Goal: Task Accomplishment & Management: Manage account settings

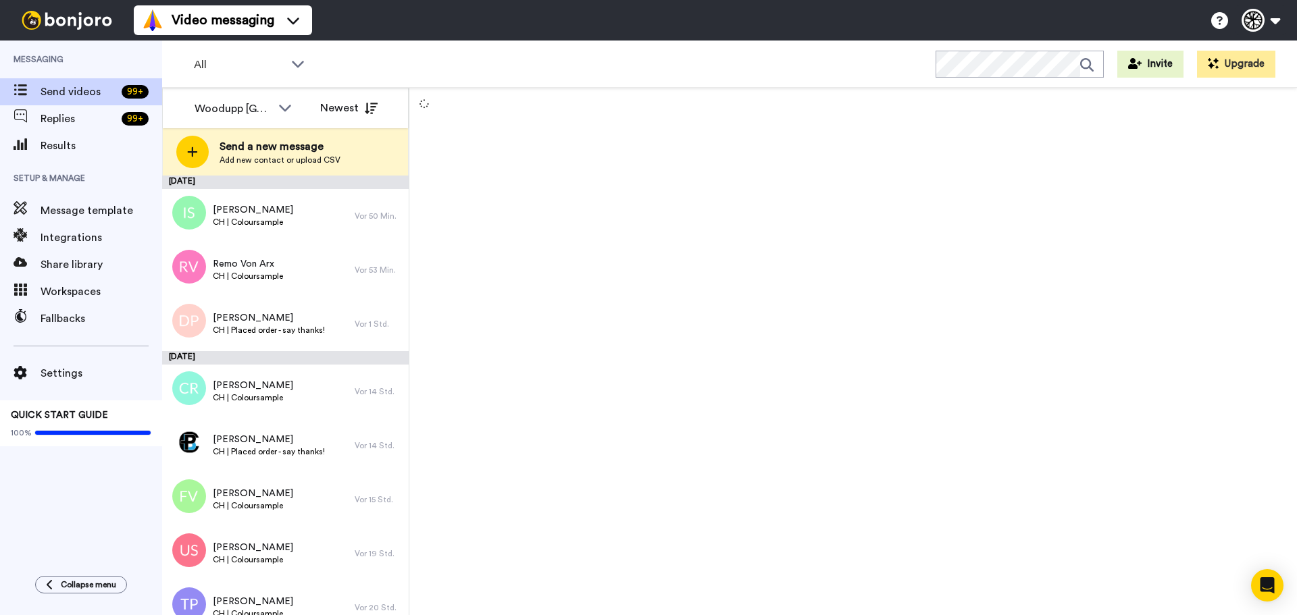
click at [740, 286] on div at bounding box center [852, 351] width 887 height 527
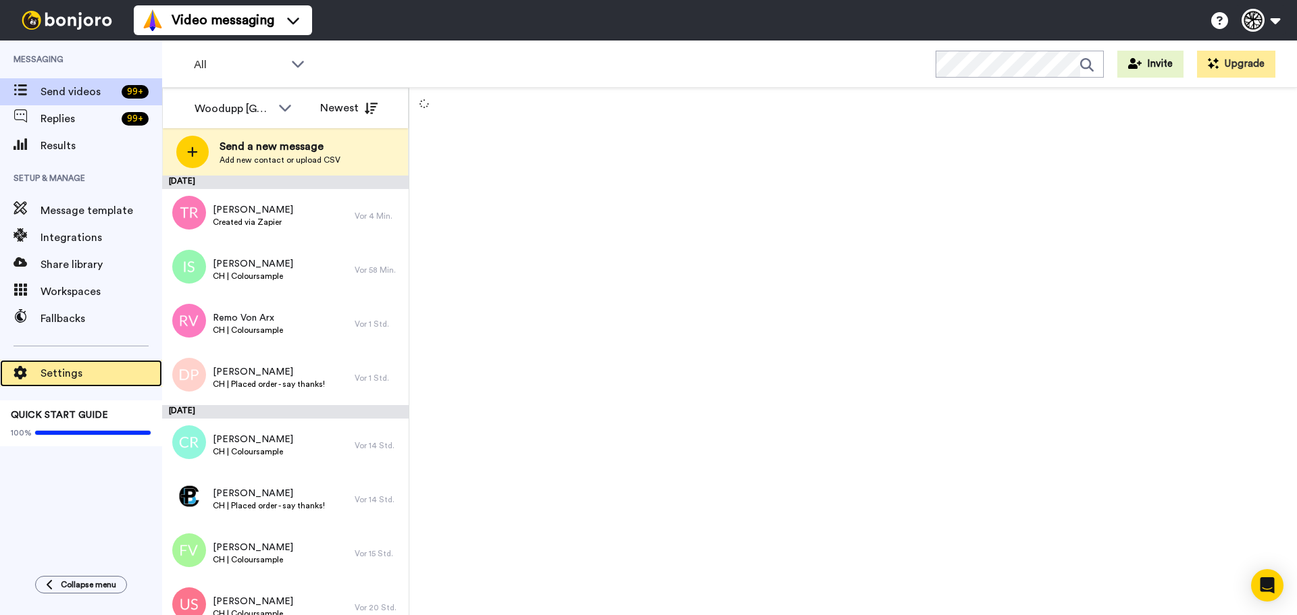
click at [66, 371] on span "Settings" at bounding box center [102, 373] width 122 height 16
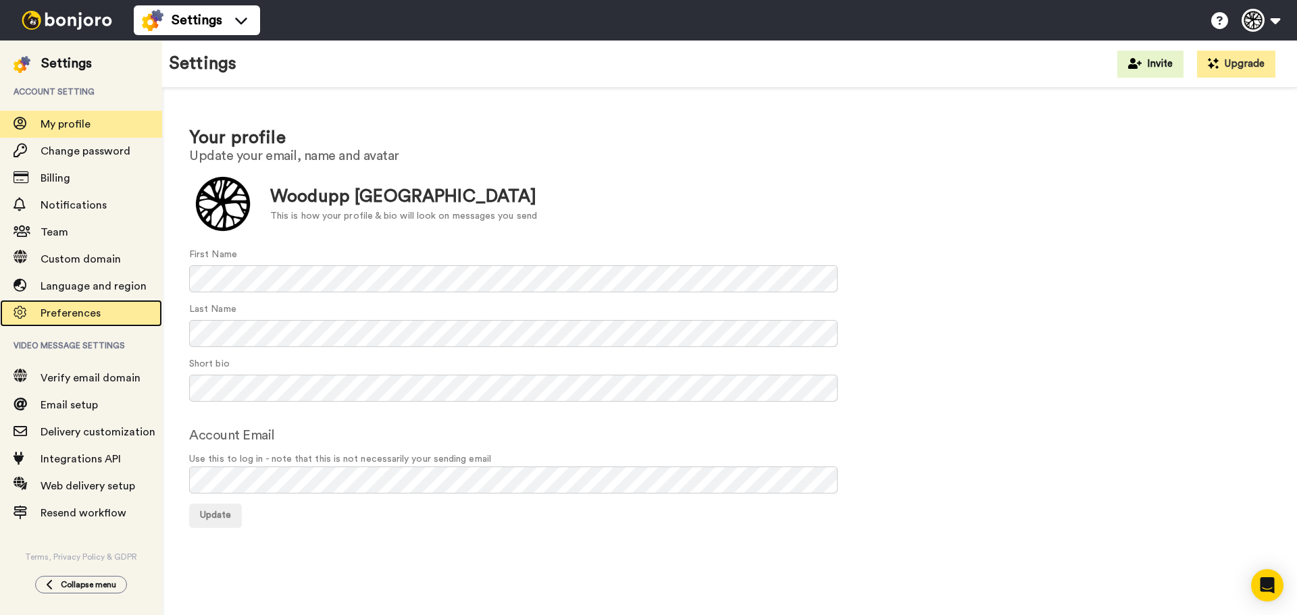
click at [81, 305] on span "Preferences" at bounding box center [102, 313] width 122 height 16
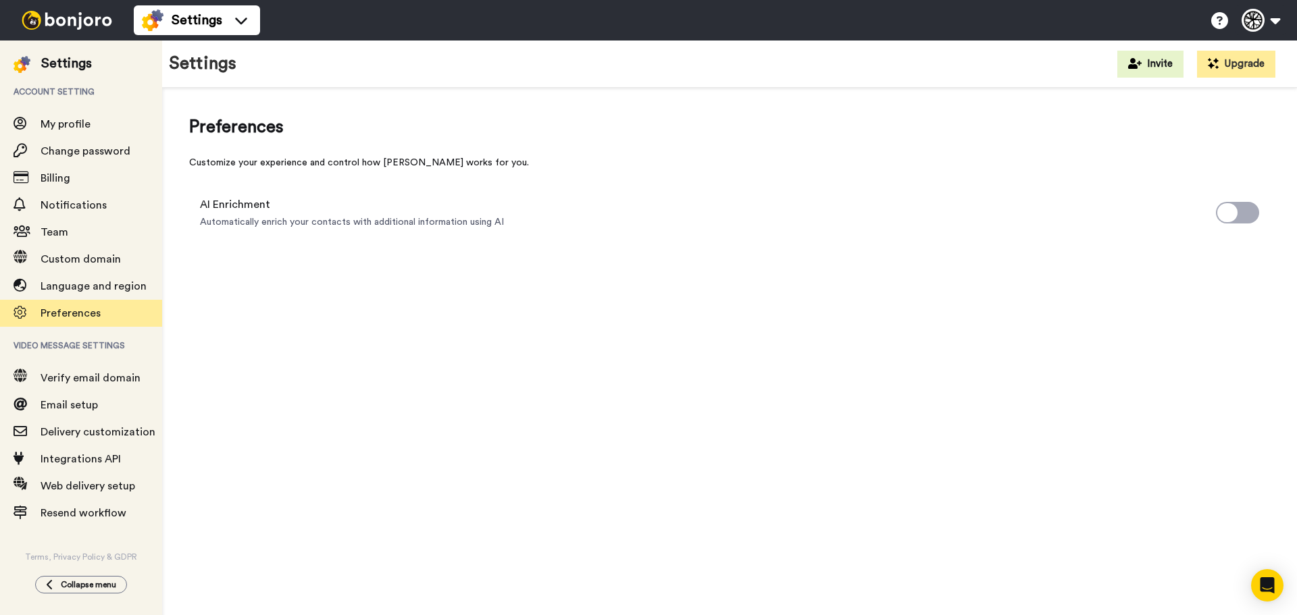
click at [328, 430] on div "Preferences Customize your experience and control how Bonjoro works for you. AI…" at bounding box center [729, 356] width 1135 height 536
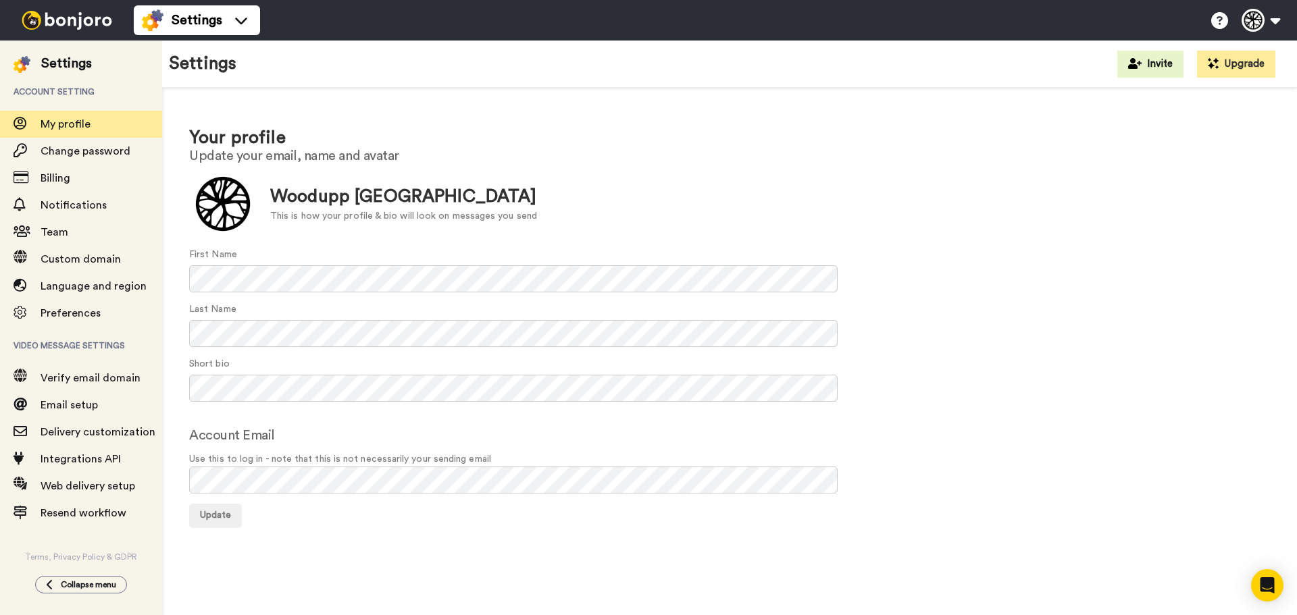
drag, startPoint x: 467, startPoint y: 143, endPoint x: 490, endPoint y: 122, distance: 31.0
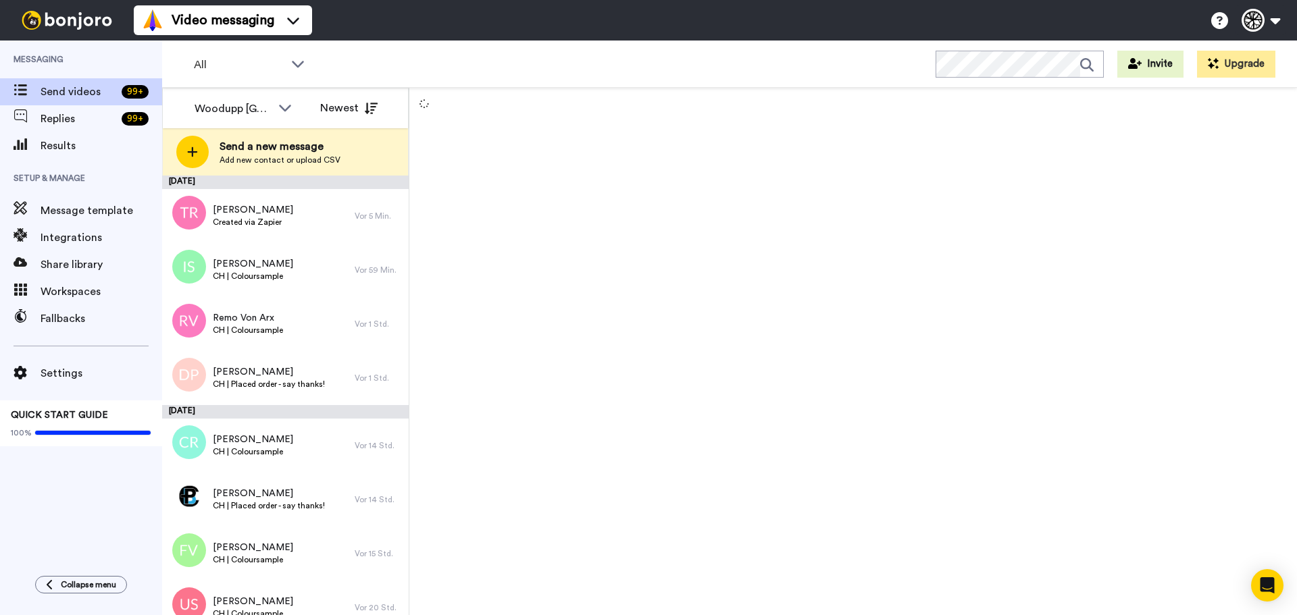
click at [733, 371] on div at bounding box center [852, 351] width 887 height 527
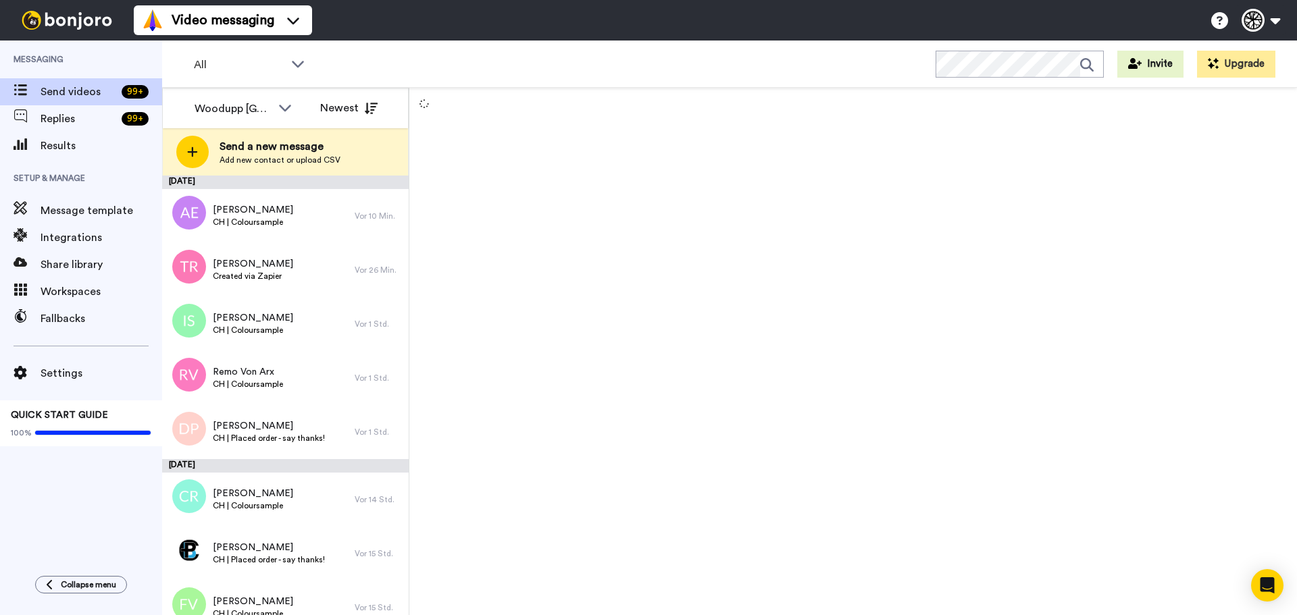
click at [601, 256] on div at bounding box center [852, 351] width 887 height 527
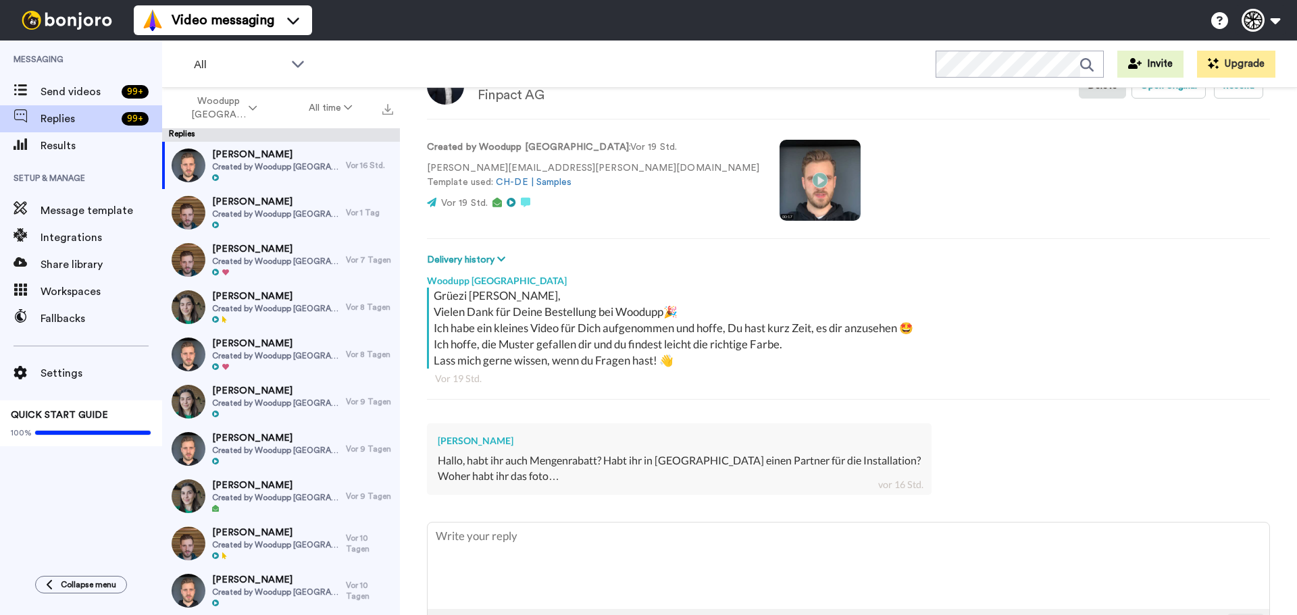
scroll to position [45, 0]
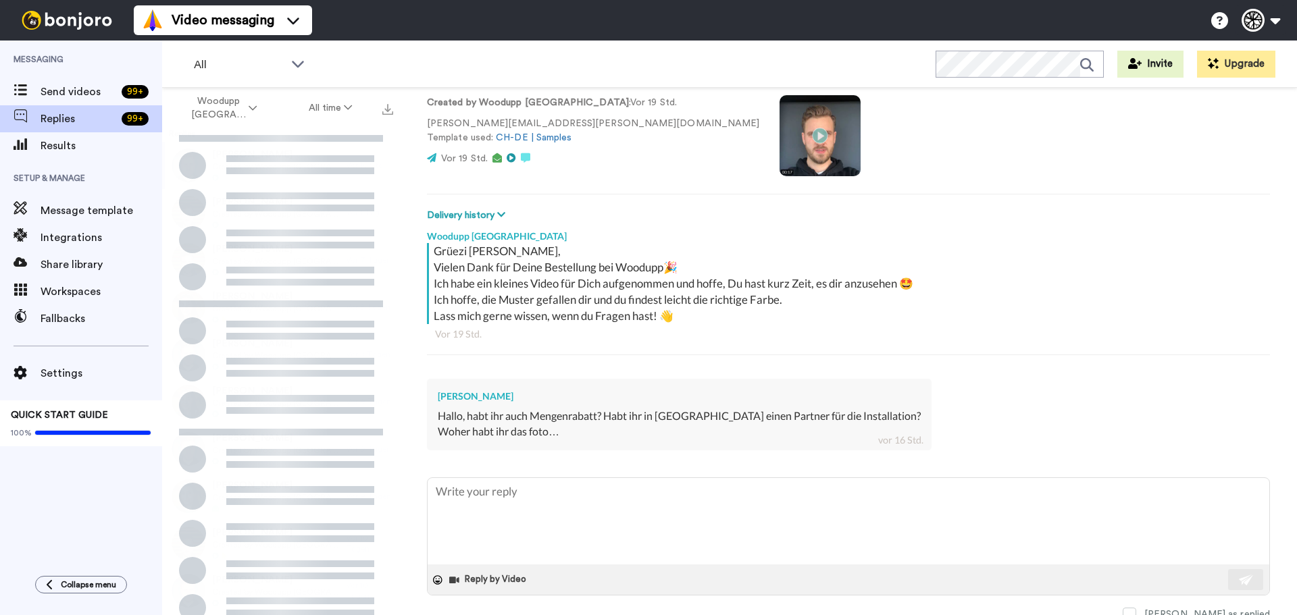
scroll to position [99, 0]
